Goal: Navigation & Orientation: Locate item on page

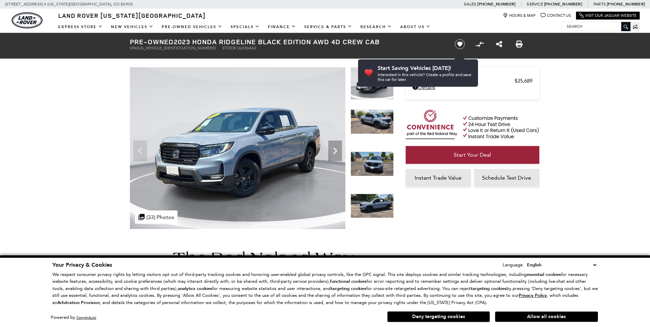
click at [334, 149] on icon "Next" at bounding box center [335, 150] width 4 height 7
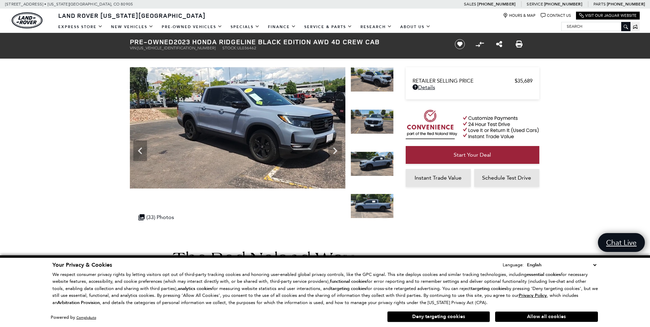
click at [334, 149] on icon "Next" at bounding box center [335, 150] width 4 height 7
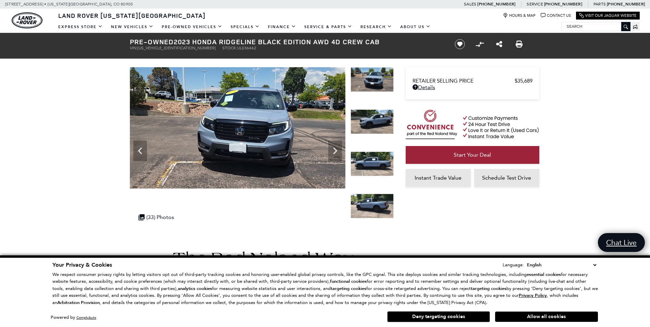
click at [334, 149] on icon "Next" at bounding box center [335, 150] width 4 height 7
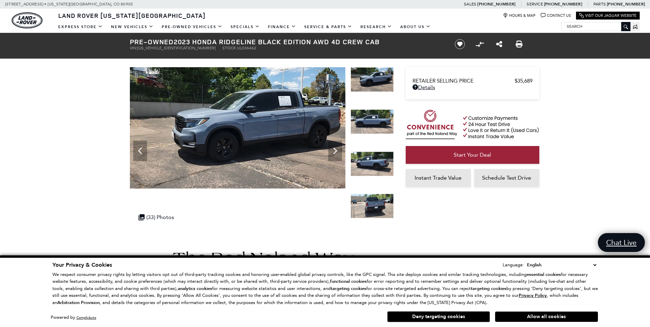
click at [334, 149] on icon "Next" at bounding box center [335, 150] width 4 height 7
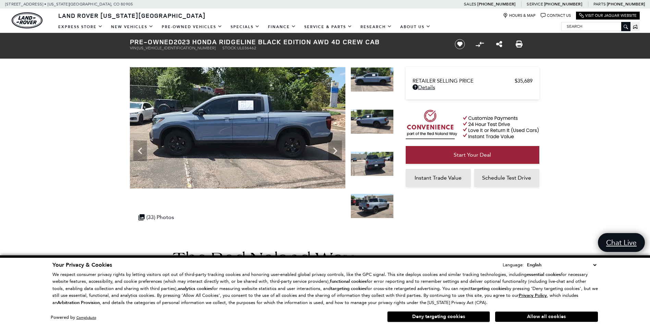
click at [334, 149] on icon "Next" at bounding box center [335, 150] width 4 height 7
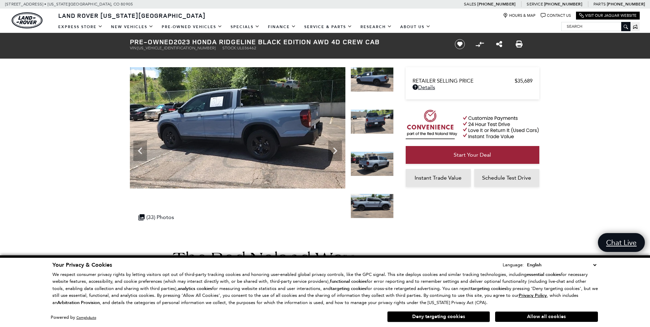
click at [334, 149] on icon "Next" at bounding box center [335, 150] width 4 height 7
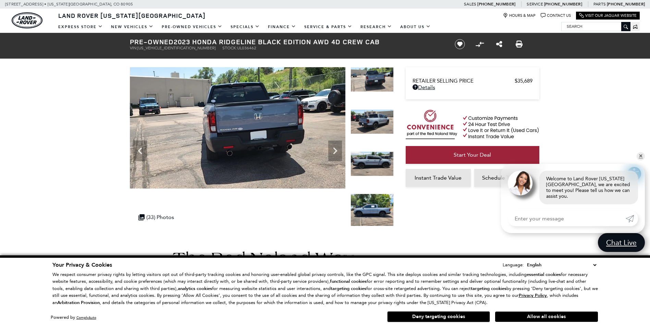
click at [334, 149] on icon "Next" at bounding box center [335, 150] width 4 height 7
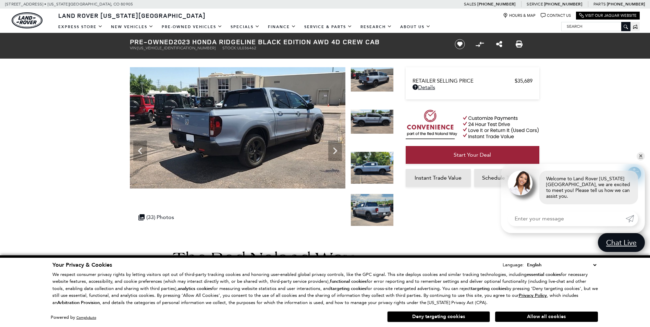
click at [334, 149] on icon "Next" at bounding box center [335, 150] width 4 height 7
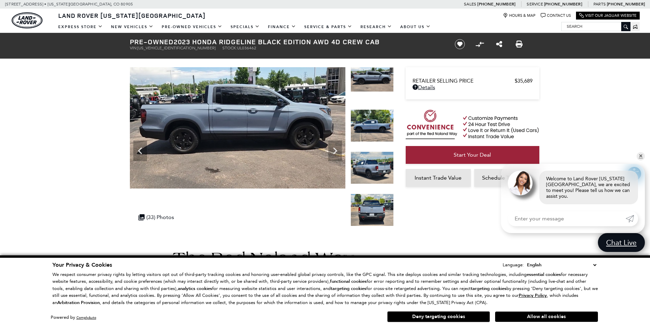
click at [334, 149] on icon "Next" at bounding box center [335, 150] width 4 height 7
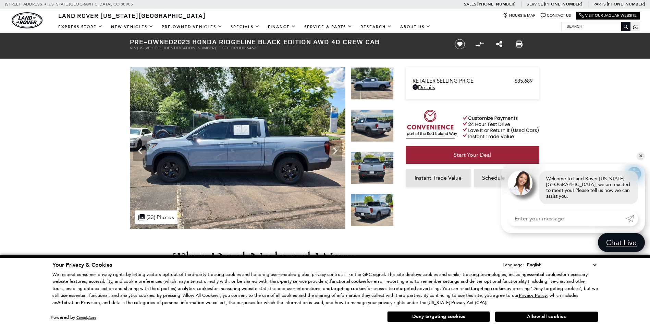
click at [334, 149] on icon "Next" at bounding box center [335, 150] width 4 height 7
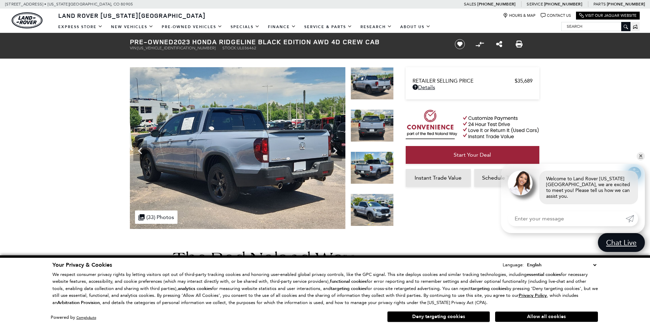
click at [334, 149] on icon "Next" at bounding box center [335, 150] width 4 height 7
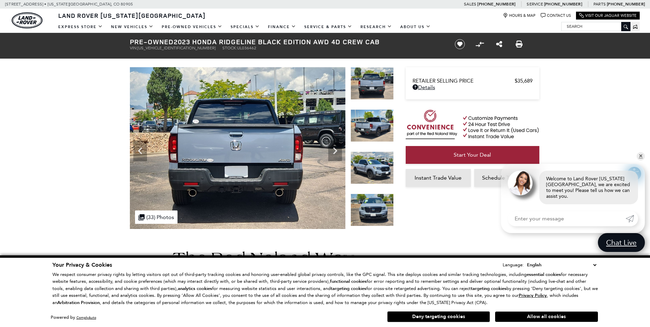
click at [334, 149] on icon "Next" at bounding box center [335, 150] width 4 height 7
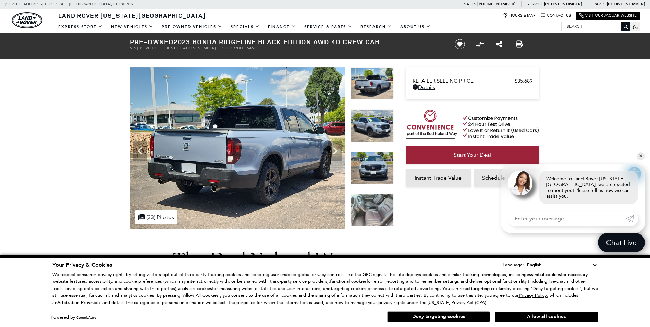
click at [334, 149] on icon "Next" at bounding box center [335, 150] width 4 height 7
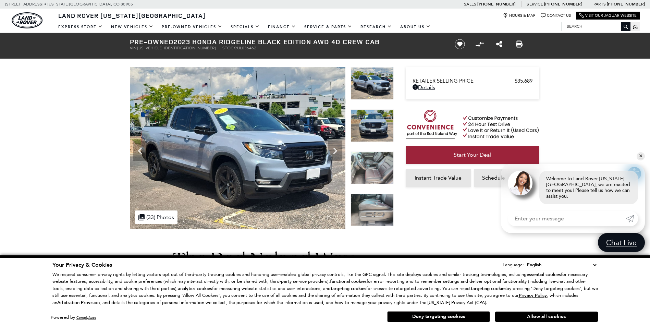
click at [334, 149] on icon "Next" at bounding box center [335, 150] width 4 height 7
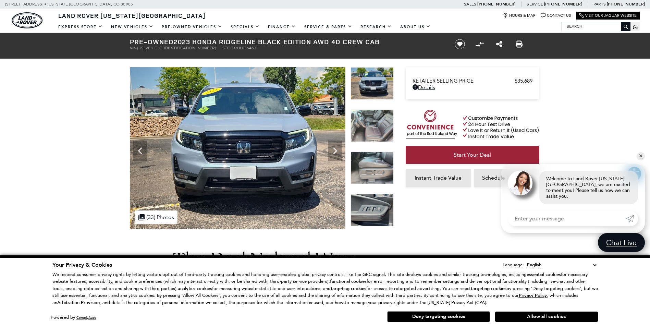
click at [334, 149] on icon "Next" at bounding box center [335, 150] width 4 height 7
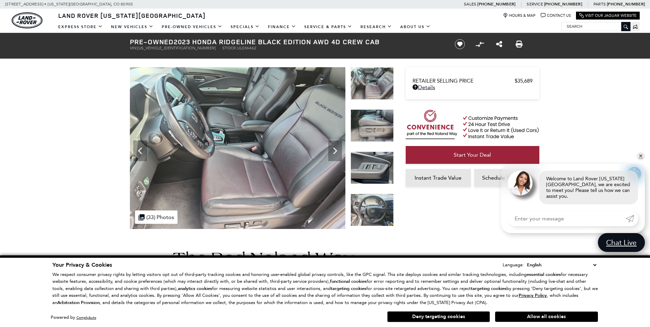
click at [334, 149] on icon "Next" at bounding box center [335, 150] width 4 height 7
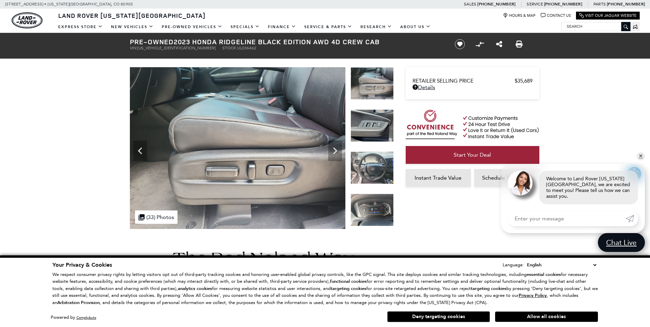
click at [334, 149] on icon "Next" at bounding box center [335, 150] width 4 height 7
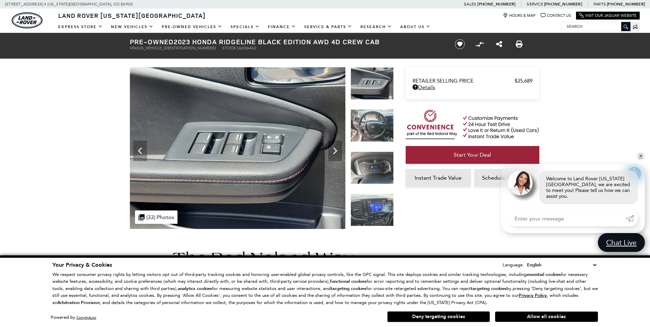
click at [334, 149] on icon "Next" at bounding box center [335, 150] width 4 height 7
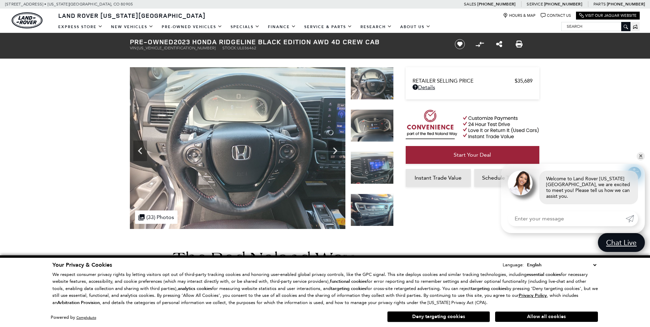
click at [334, 149] on icon "Next" at bounding box center [335, 150] width 4 height 7
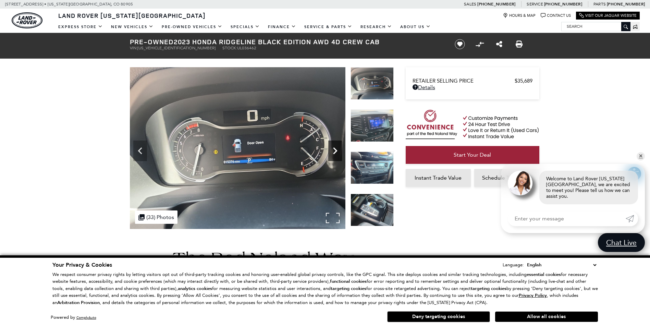
click at [334, 149] on icon "Next" at bounding box center [335, 150] width 4 height 7
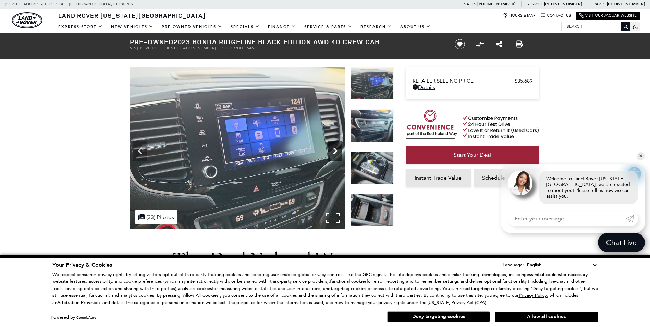
click at [334, 149] on icon "Next" at bounding box center [335, 150] width 4 height 7
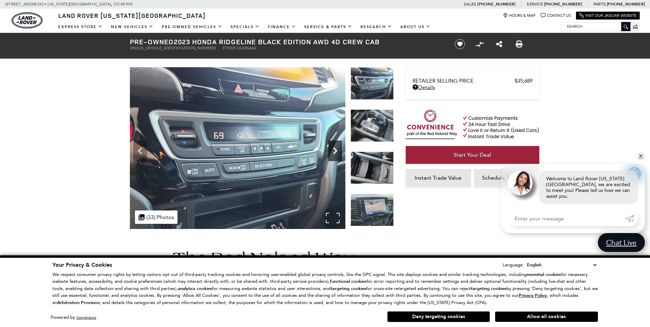
click at [334, 149] on icon "Next" at bounding box center [335, 150] width 4 height 7
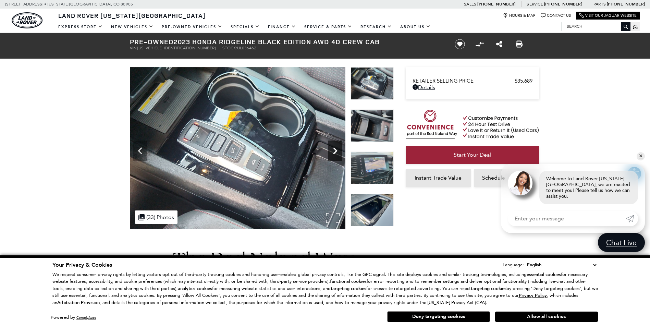
click at [334, 149] on icon "Next" at bounding box center [335, 150] width 4 height 7
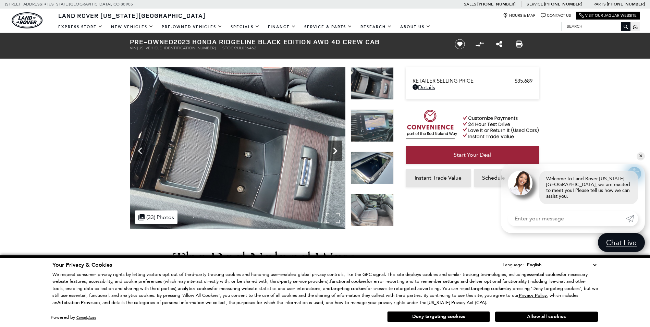
click at [334, 149] on icon "Next" at bounding box center [335, 150] width 4 height 7
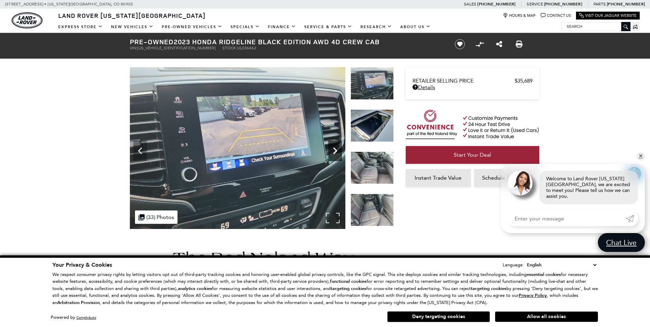
click at [334, 149] on icon "Next" at bounding box center [335, 150] width 4 height 7
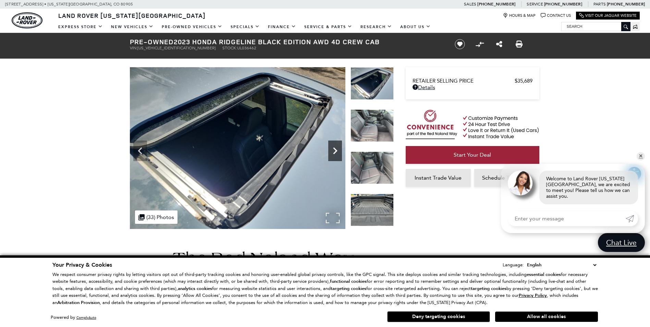
click at [334, 149] on icon "Next" at bounding box center [335, 150] width 4 height 7
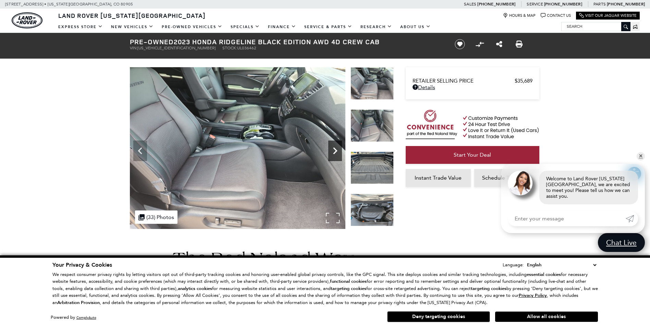
click at [334, 149] on icon "Next" at bounding box center [335, 150] width 4 height 7
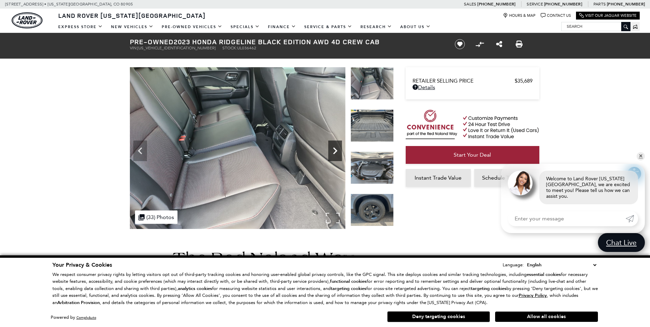
click at [334, 149] on icon "Next" at bounding box center [335, 150] width 4 height 7
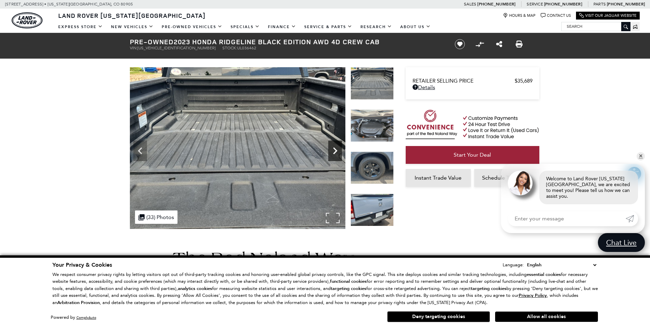
click at [334, 149] on icon "Next" at bounding box center [335, 150] width 4 height 7
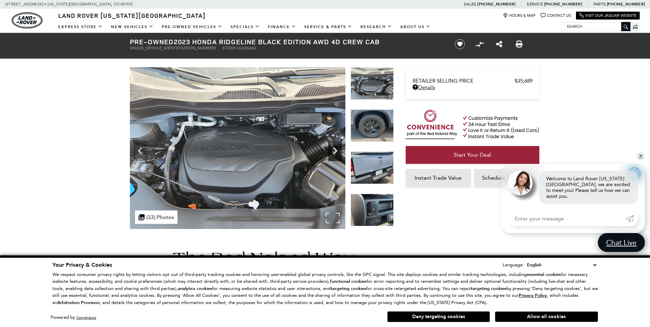
click at [334, 149] on icon "Next" at bounding box center [335, 150] width 4 height 7
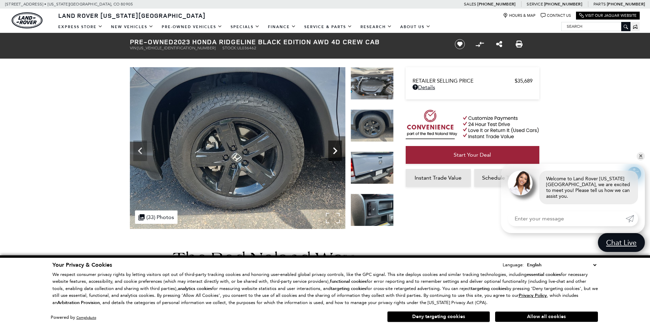
click at [334, 149] on icon "Next" at bounding box center [335, 150] width 4 height 7
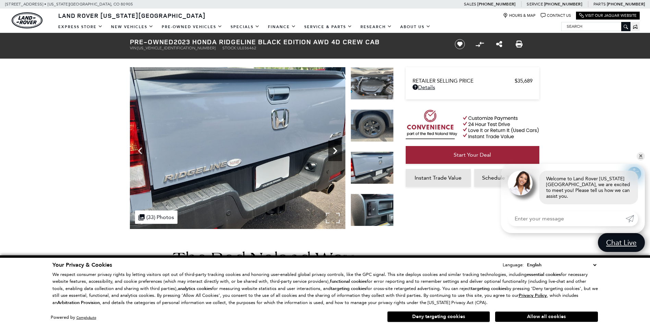
click at [334, 150] on icon "Next" at bounding box center [335, 151] width 14 height 14
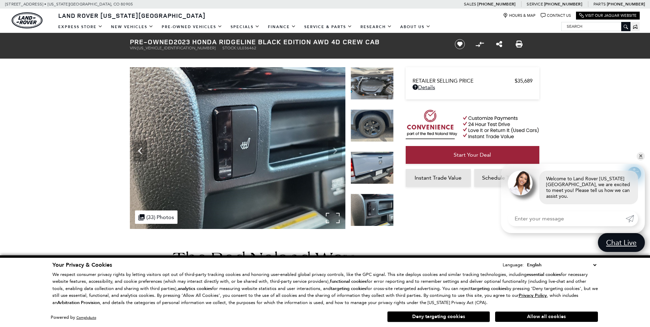
click at [334, 150] on img at bounding box center [238, 148] width 216 height 162
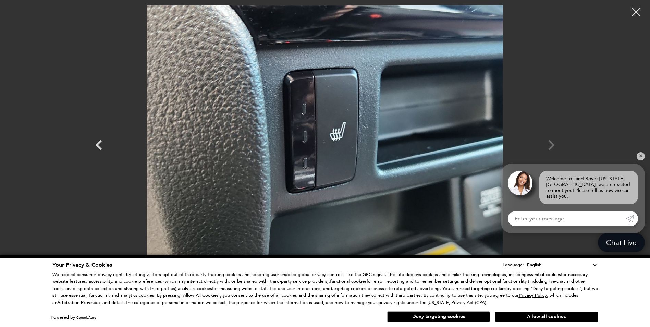
scroll to position [103, 0]
